Goal: Find specific page/section: Find specific page/section

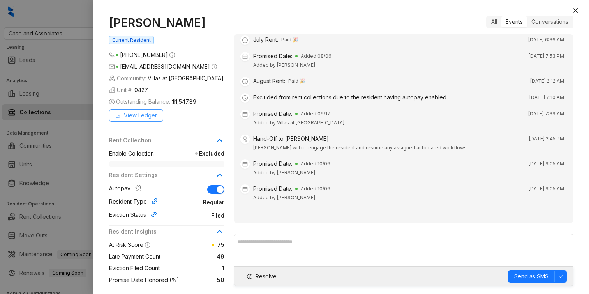
click at [149, 113] on span "View Ledger" at bounding box center [140, 115] width 33 height 9
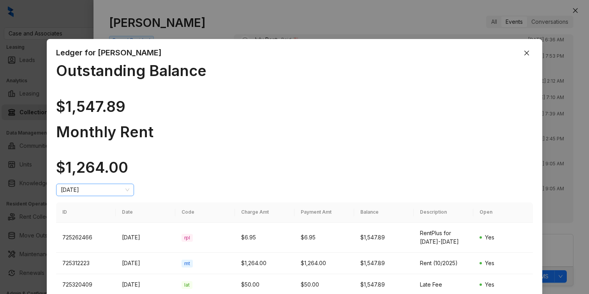
click at [129, 184] on span "[DATE]" at bounding box center [95, 190] width 69 height 12
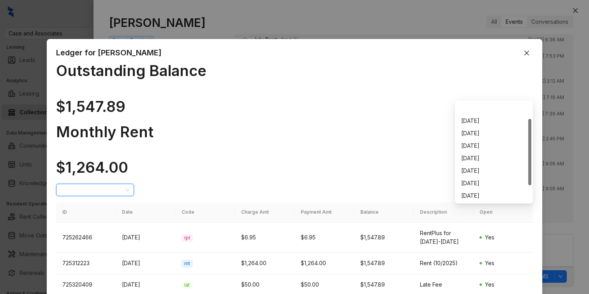
scroll to position [25, 0]
click at [477, 179] on div "[DATE]" at bounding box center [493, 183] width 65 height 9
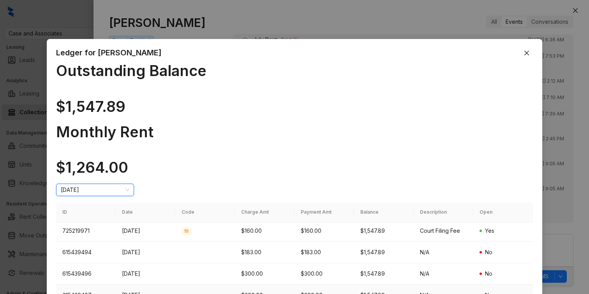
scroll to position [0, 0]
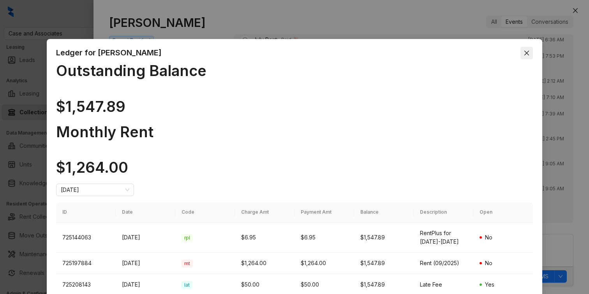
click at [530, 50] on span "Close" at bounding box center [526, 53] width 12 height 6
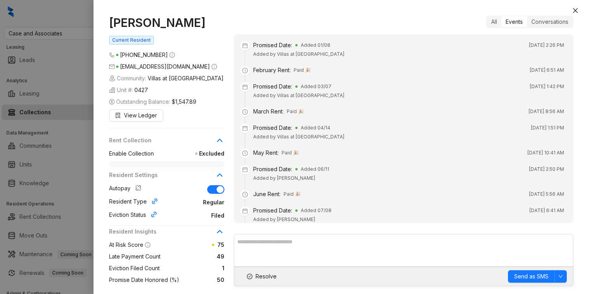
scroll to position [262, 0]
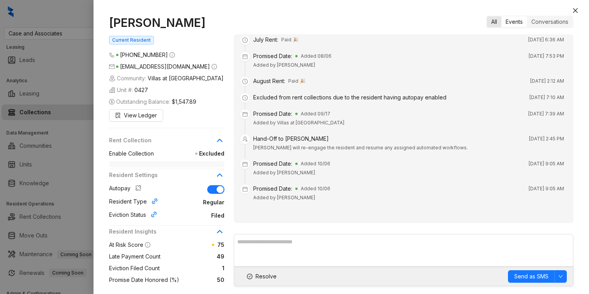
click at [490, 20] on div "All" at bounding box center [494, 21] width 14 height 11
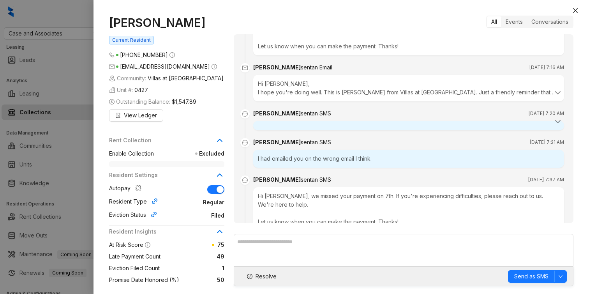
scroll to position [8026, 0]
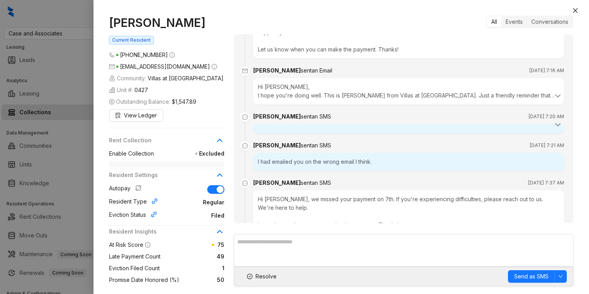
click at [28, 119] on div at bounding box center [294, 147] width 589 height 294
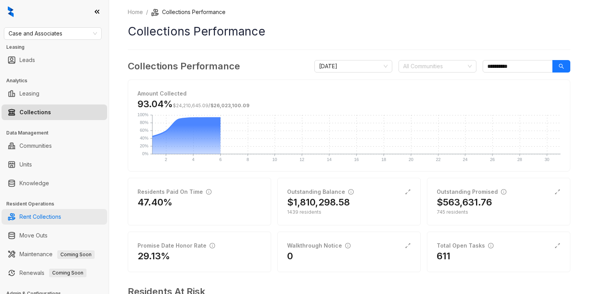
click at [44, 216] on link "Rent Collections" at bounding box center [40, 217] width 42 height 16
click at [55, 216] on link "Rent Collections" at bounding box center [40, 217] width 42 height 16
click at [47, 220] on link "Rent Collections" at bounding box center [40, 217] width 42 height 16
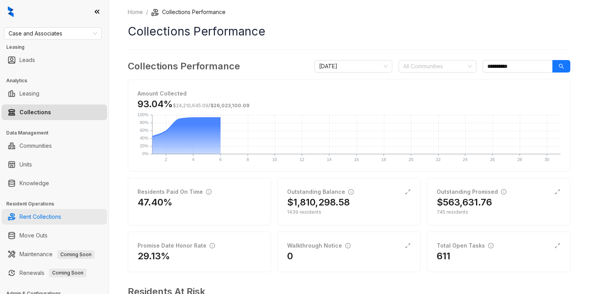
click at [47, 217] on link "Rent Collections" at bounding box center [40, 217] width 42 height 16
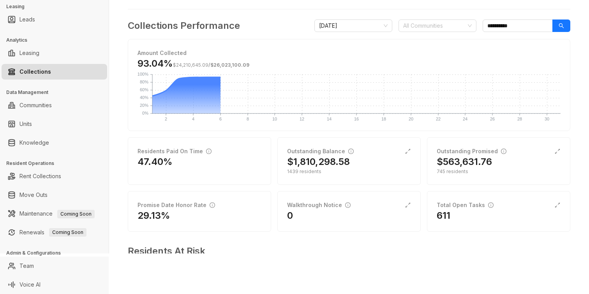
click at [35, 155] on div "Case and Associates Leasing Leads Analytics Leasing Collections Data Management…" at bounding box center [54, 106] width 109 height 294
click at [44, 106] on link "Communities" at bounding box center [35, 105] width 32 height 16
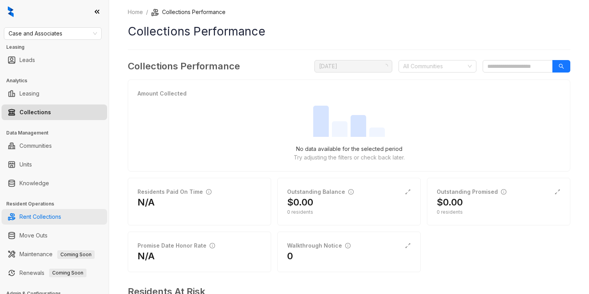
click at [41, 211] on link "Rent Collections" at bounding box center [40, 217] width 42 height 16
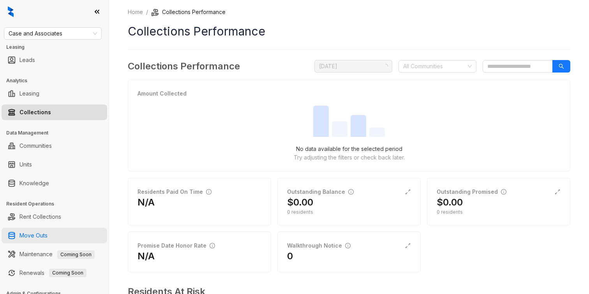
click at [37, 236] on link "Move Outs" at bounding box center [33, 235] width 28 height 16
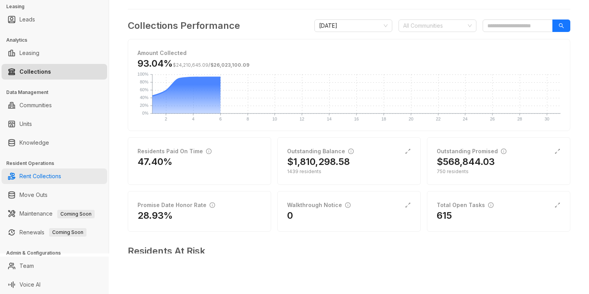
click at [38, 178] on link "Rent Collections" at bounding box center [40, 176] width 42 height 16
click at [40, 180] on link "Rent Collections" at bounding box center [40, 176] width 42 height 16
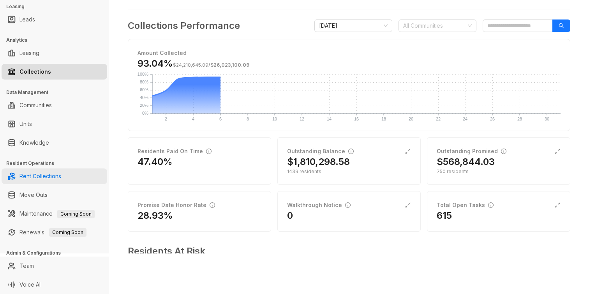
click at [40, 180] on link "Rent Collections" at bounding box center [40, 176] width 42 height 16
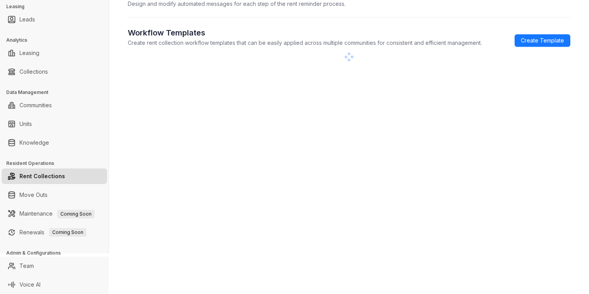
click at [40, 180] on link "Rent Collections" at bounding box center [42, 176] width 46 height 16
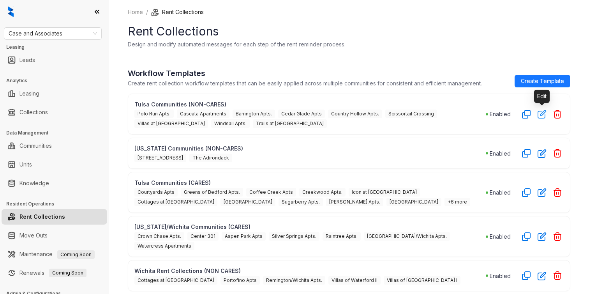
click at [541, 113] on icon "button" at bounding box center [541, 113] width 9 height 9
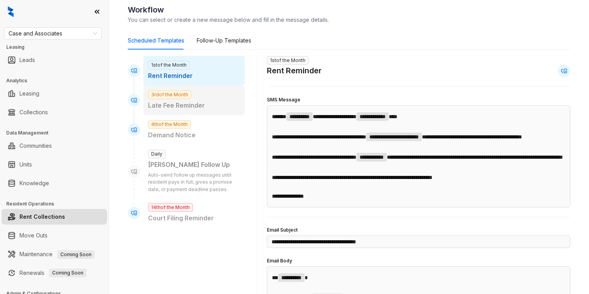
scroll to position [71, 0]
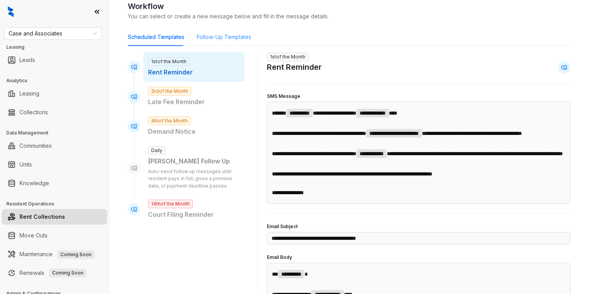
click at [221, 31] on div "Follow-Up Templates" at bounding box center [224, 37] width 55 height 18
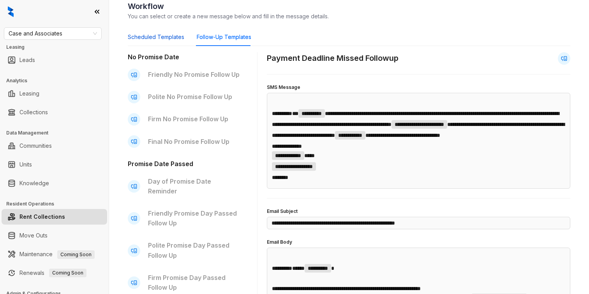
click at [150, 38] on div "Scheduled Templates" at bounding box center [156, 37] width 56 height 9
type input "**********"
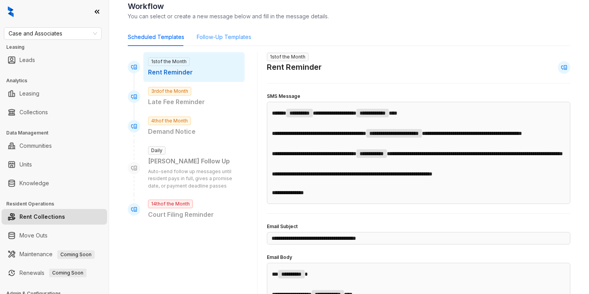
click at [226, 31] on div "Follow-Up Templates" at bounding box center [224, 37] width 55 height 18
type input "**********"
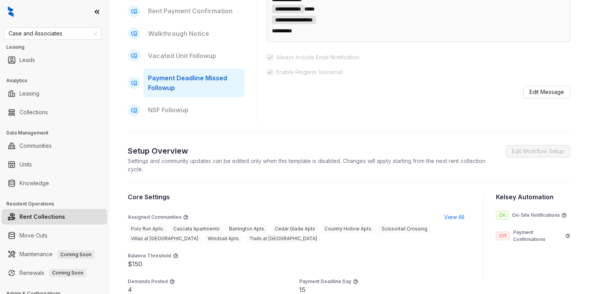
scroll to position [321, 0]
